Goal: Information Seeking & Learning: Compare options

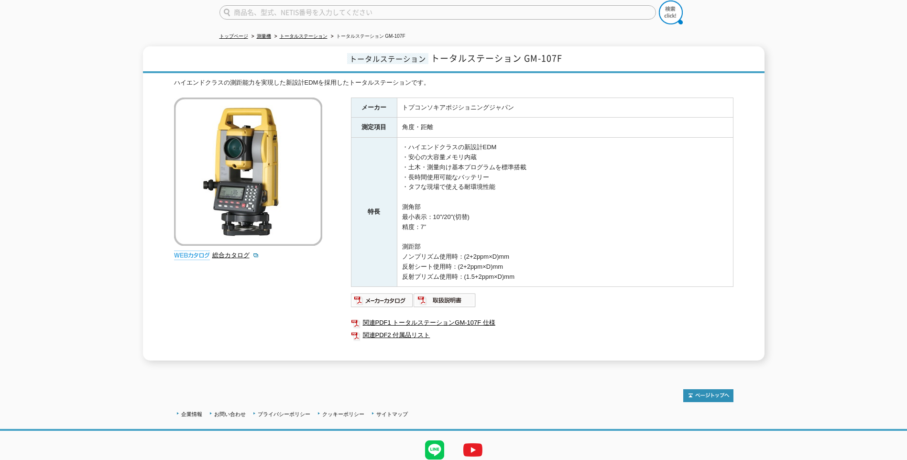
scroll to position [64, 0]
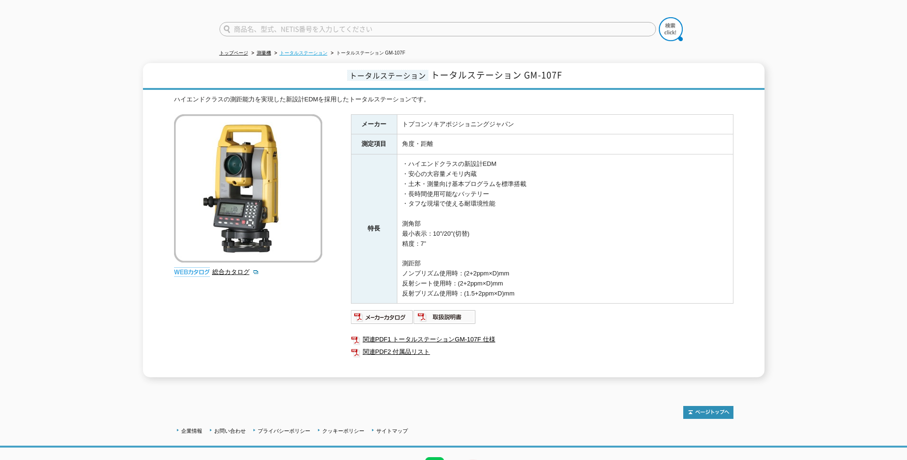
click at [310, 50] on link "トータルステーション" at bounding box center [304, 52] width 48 height 5
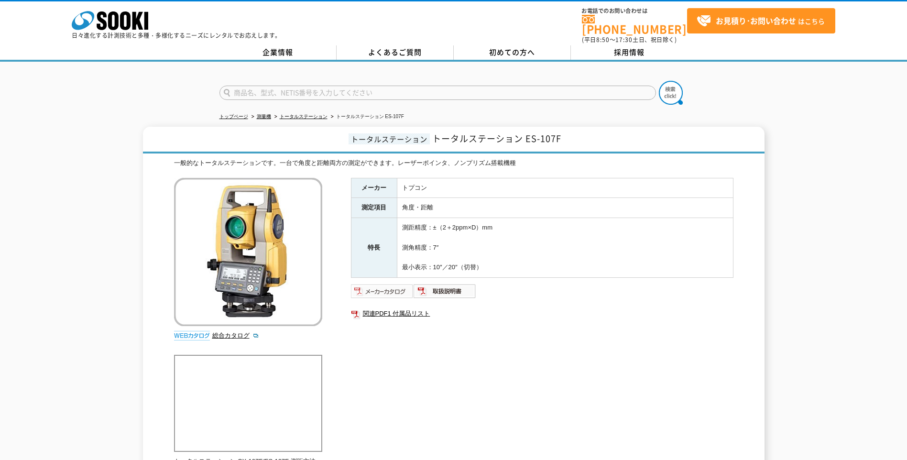
click at [387, 287] on img at bounding box center [382, 291] width 63 height 15
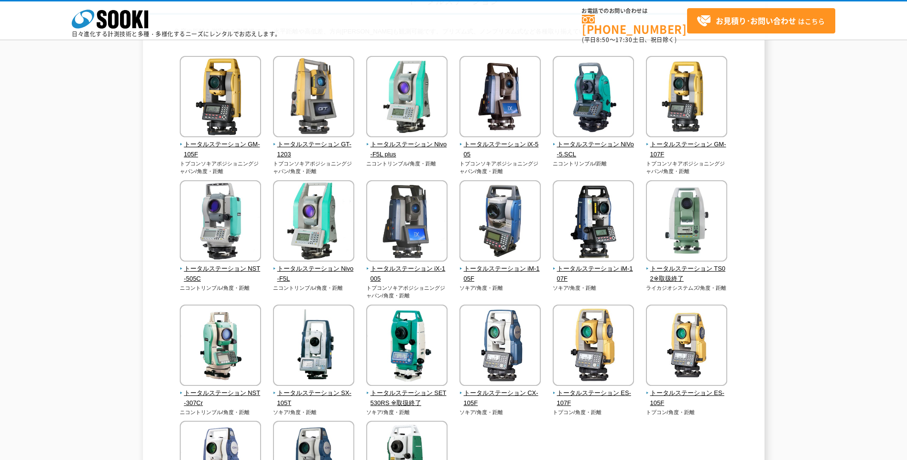
scroll to position [96, 0]
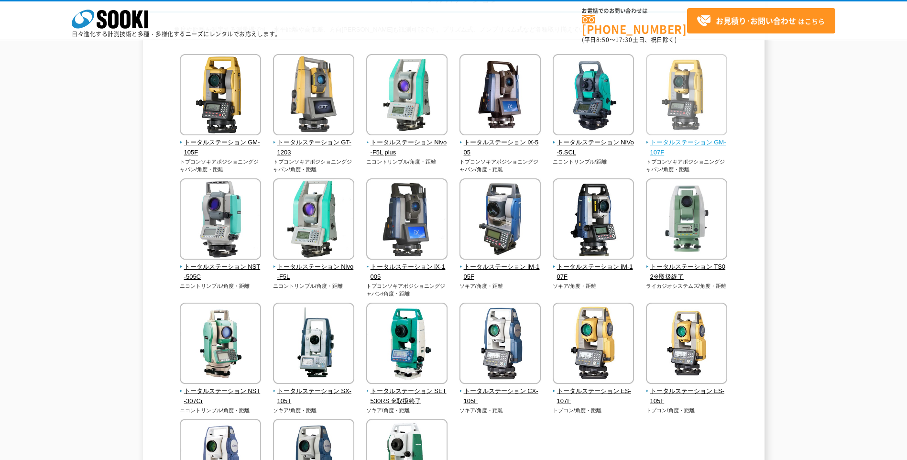
click at [698, 141] on span "トータルステーション GM-107F" at bounding box center [687, 148] width 82 height 20
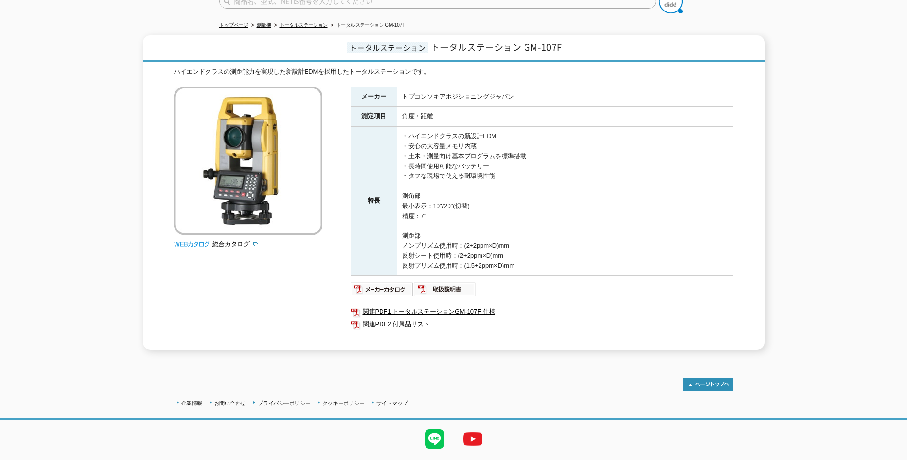
scroll to position [96, 0]
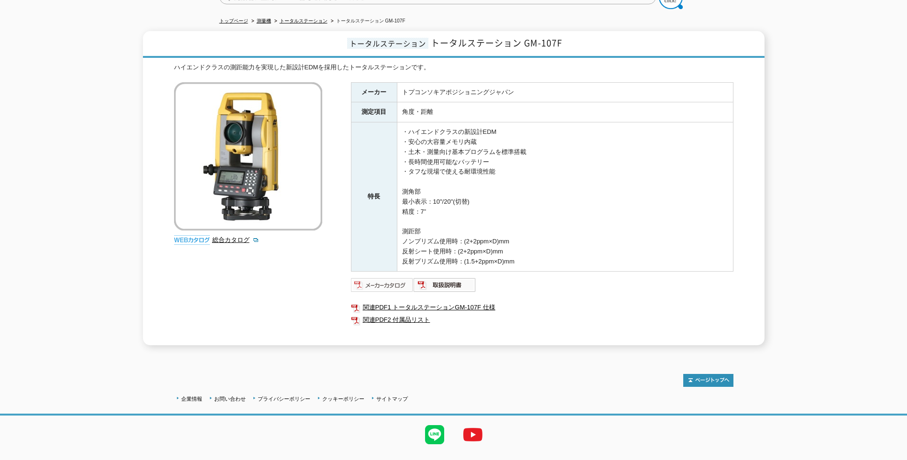
click at [400, 277] on img at bounding box center [382, 284] width 63 height 15
